Goal: Communication & Community: Answer question/provide support

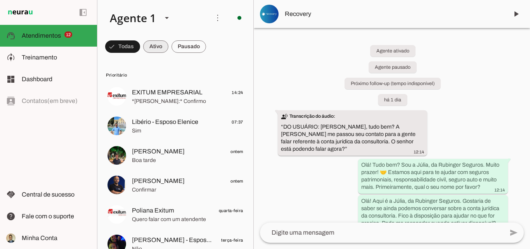
click at [156, 47] on span at bounding box center [155, 46] width 25 height 19
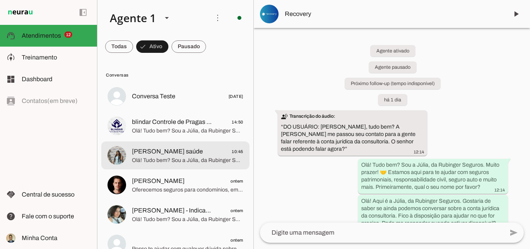
drag, startPoint x: 160, startPoint y: 155, endPoint x: 340, endPoint y: 124, distance: 183.3
click at [160, 155] on span "[PERSON_NAME] saúde" at bounding box center [167, 151] width 71 height 9
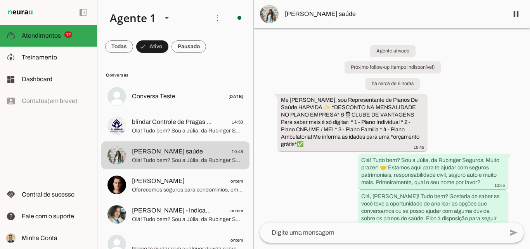
click at [439, 109] on div "Agente ativado Próximo follow-up (tempo indisponível) há cerca de 5 horas Me [P…" at bounding box center [392, 125] width 276 height 194
click at [515, 16] on span at bounding box center [515, 14] width 19 height 19
click at [452, 128] on div at bounding box center [392, 124] width 276 height 249
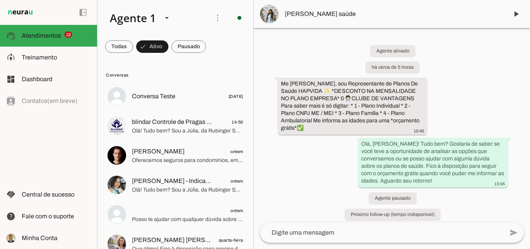
click at [460, 107] on div "Agente ativado há cerca de 5 horas Me [PERSON_NAME], sou Representante de Plano…" at bounding box center [392, 125] width 276 height 194
click at [462, 95] on div "Agente ativado há cerca de 5 horas Me [PERSON_NAME], sou Representante de Plano…" at bounding box center [392, 125] width 276 height 194
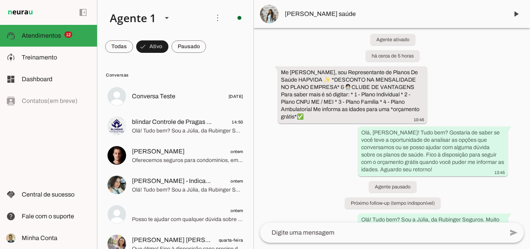
scroll to position [43, 0]
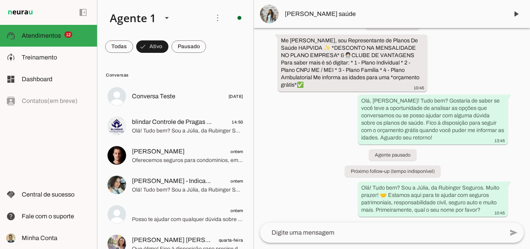
click at [483, 75] on div "Agente ativado há cerca de 5 horas Me [PERSON_NAME], sou Representante de Plano…" at bounding box center [392, 125] width 276 height 194
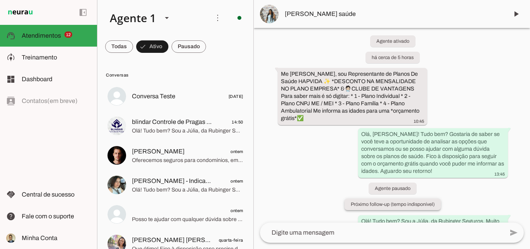
scroll to position [0, 0]
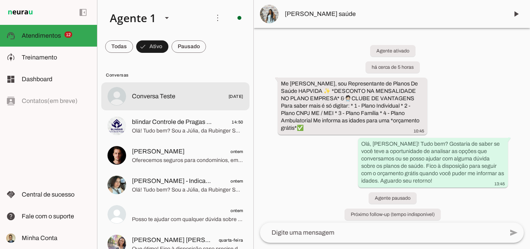
click at [159, 98] on span "Conversa Teste" at bounding box center [153, 96] width 43 height 9
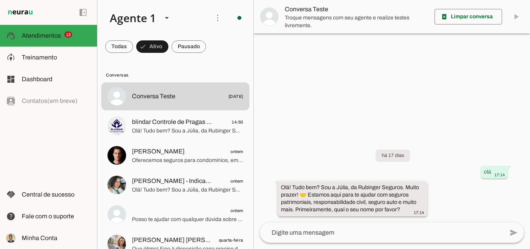
drag, startPoint x: 321, startPoint y: 188, endPoint x: 401, endPoint y: 209, distance: 83.0
click at [401, 209] on div "Olá! Tudo bem? Sou a Júlia, da Rubinger Seguros. Muito prazer! 🤝 Estamos aqui p…" at bounding box center [352, 199] width 143 height 32
click at [298, 230] on textarea at bounding box center [382, 232] width 244 height 9
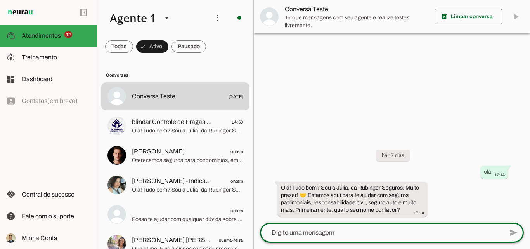
paste textarea "8476-0494"
type textarea "8476-0494"
type md-outlined-text-field "8476-0494"
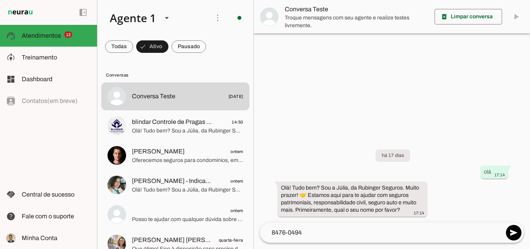
click at [325, 234] on textarea "8476-0494" at bounding box center [382, 232] width 244 height 9
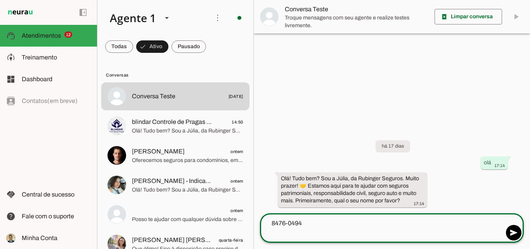
paste textarea "[URL][DOMAIN_NAME]"
type textarea "8476-0494 [URL][DOMAIN_NAME]"
type md-outlined-text-field "8476-0494 [URL][DOMAIN_NAME]"
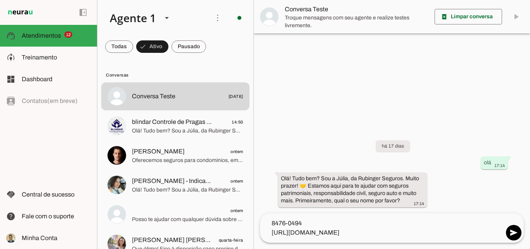
click at [382, 232] on textarea "8476-0494 [URL][DOMAIN_NAME]" at bounding box center [382, 227] width 244 height 19
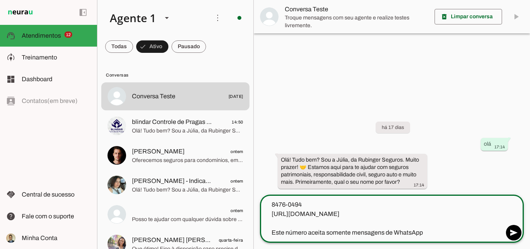
type textarea "8476-0494 [URL][DOMAIN_NAME] Este número aceita somente mensagens de WhatsApp"
click at [353, 232] on textarea "8476-0494 [URL][DOMAIN_NAME] Este número aceita somente mensagens de WhatsApp" at bounding box center [382, 218] width 244 height 37
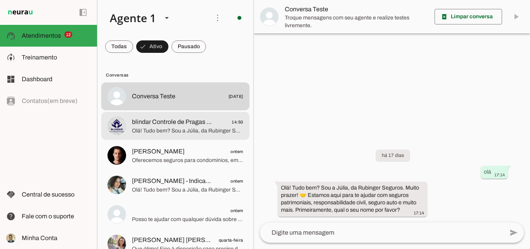
click at [171, 126] on span "blindar Controle de Pragas e Vetores" at bounding box center [172, 121] width 80 height 9
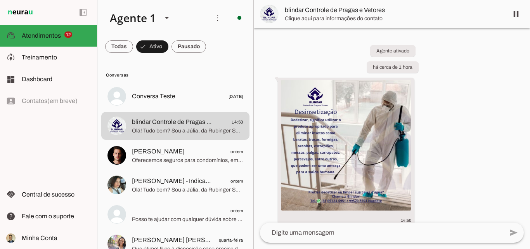
click at [484, 102] on div "Agente ativado há cerca de 1 hora 14:50 Olá! Tudo bem? Sou a Júlia, da Rubinger…" at bounding box center [392, 125] width 276 height 194
click at [518, 16] on span at bounding box center [515, 14] width 19 height 19
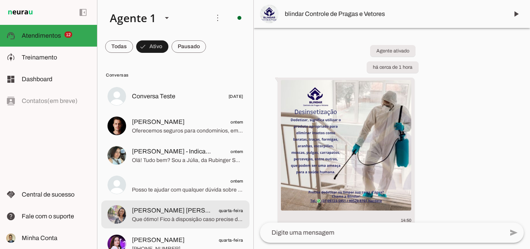
click at [204, 213] on span "[PERSON_NAME] [PERSON_NAME] BNI" at bounding box center [172, 210] width 80 height 9
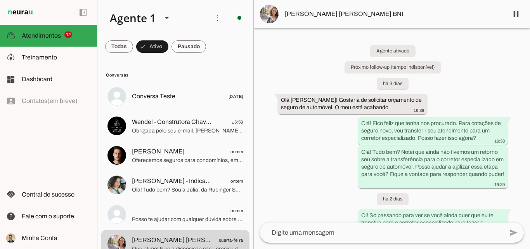
click at [482, 73] on div "Agente ativado Próximo follow-up (tempo indisponível) há 3 dias Olá [PERSON_NAM…" at bounding box center [392, 125] width 276 height 194
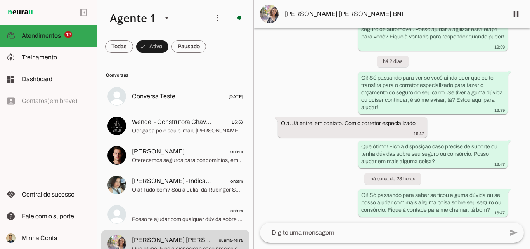
click at [325, 86] on div "Agente ativado Próximo follow-up (tempo indisponível) há 3 dias Olá [PERSON_NAM…" at bounding box center [392, 125] width 276 height 194
click at [516, 17] on span at bounding box center [515, 14] width 19 height 19
click at [158, 158] on span "Oferecemos seguros para condomínios, empresas, residências, responsabilidade ci…" at bounding box center [187, 160] width 111 height 8
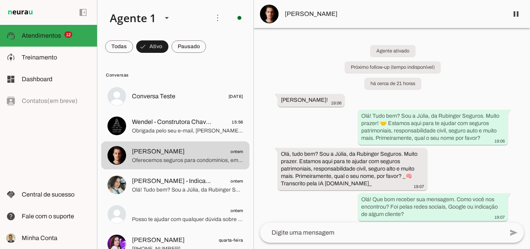
click at [474, 62] on div "Agente ativado Próximo follow-up (tempo indisponível) há cerca de 21 horas [PER…" at bounding box center [392, 125] width 276 height 194
click at [473, 62] on div "Agente ativado Próximo follow-up (tempo indisponível) há cerca de 21 horas [PER…" at bounding box center [392, 125] width 276 height 194
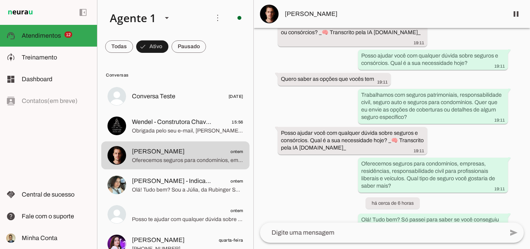
scroll to position [298, 0]
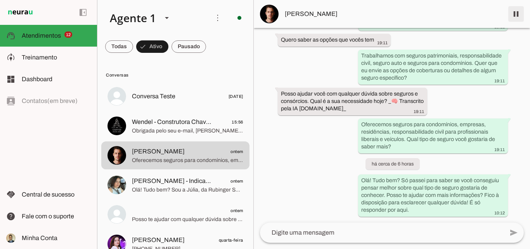
click at [515, 14] on span at bounding box center [515, 14] width 19 height 19
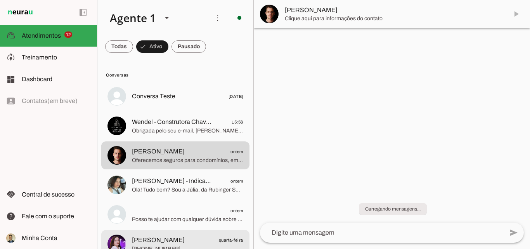
scroll to position [0, 0]
click at [155, 243] on span "[PERSON_NAME]" at bounding box center [158, 239] width 53 height 9
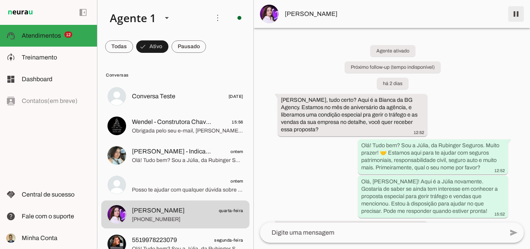
click at [516, 12] on span at bounding box center [515, 14] width 19 height 19
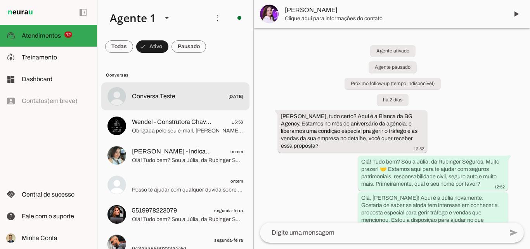
click at [160, 95] on span "Conversa Teste" at bounding box center [153, 96] width 43 height 9
